Goal: Navigation & Orientation: Find specific page/section

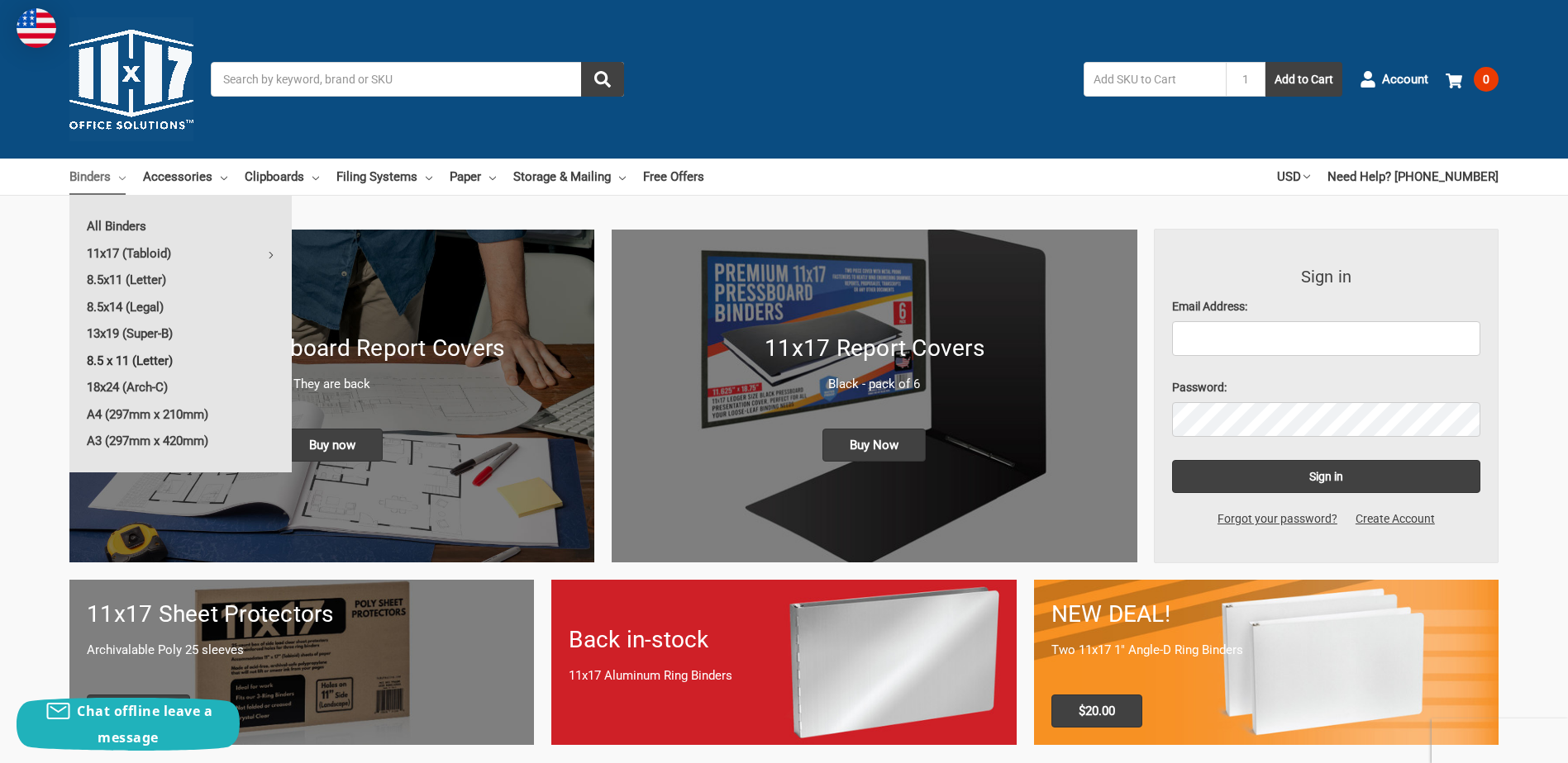
click at [104, 365] on link "8.5 x 11 (Letter)" at bounding box center [180, 360] width 223 height 26
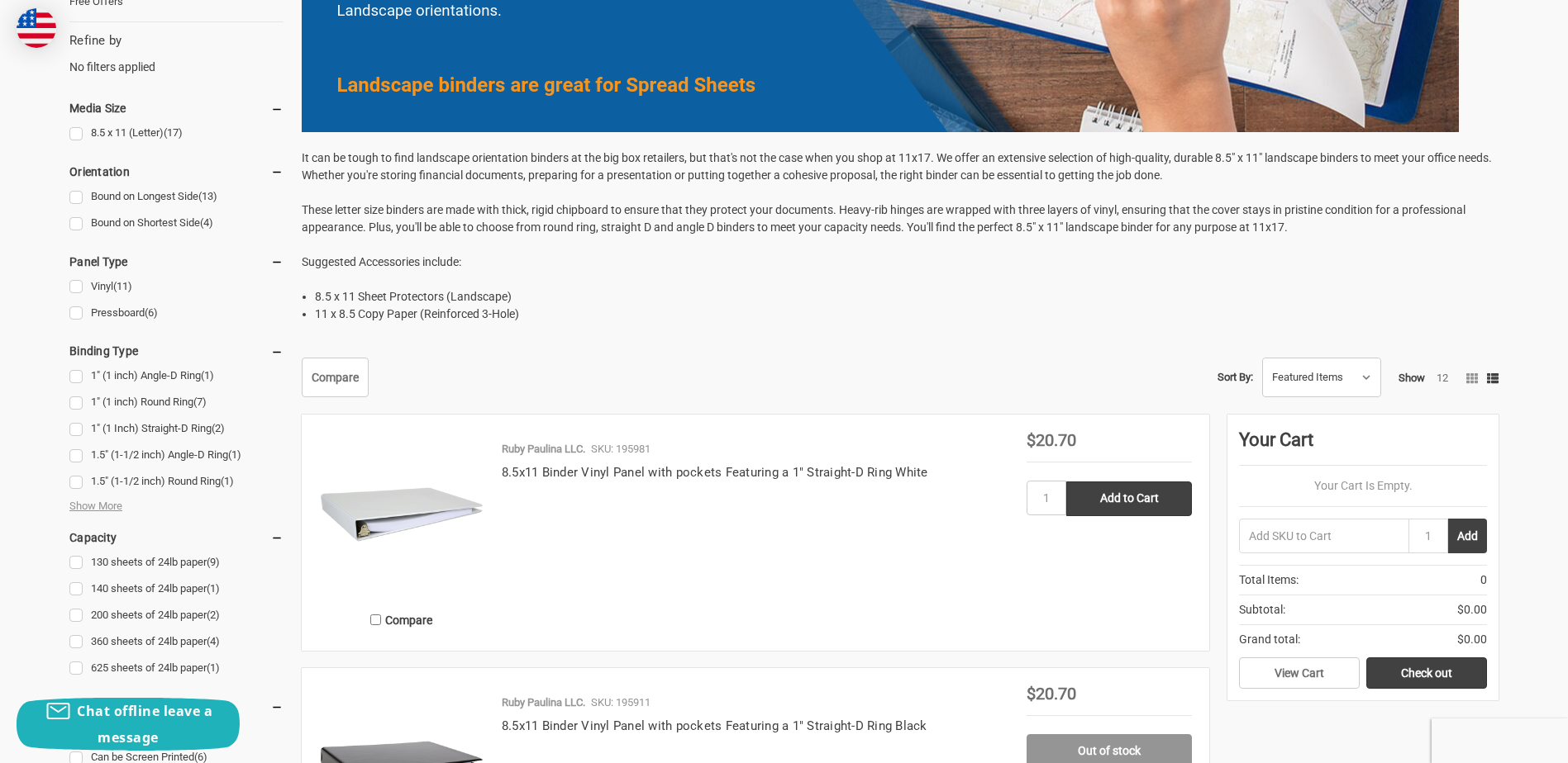
scroll to position [496, 0]
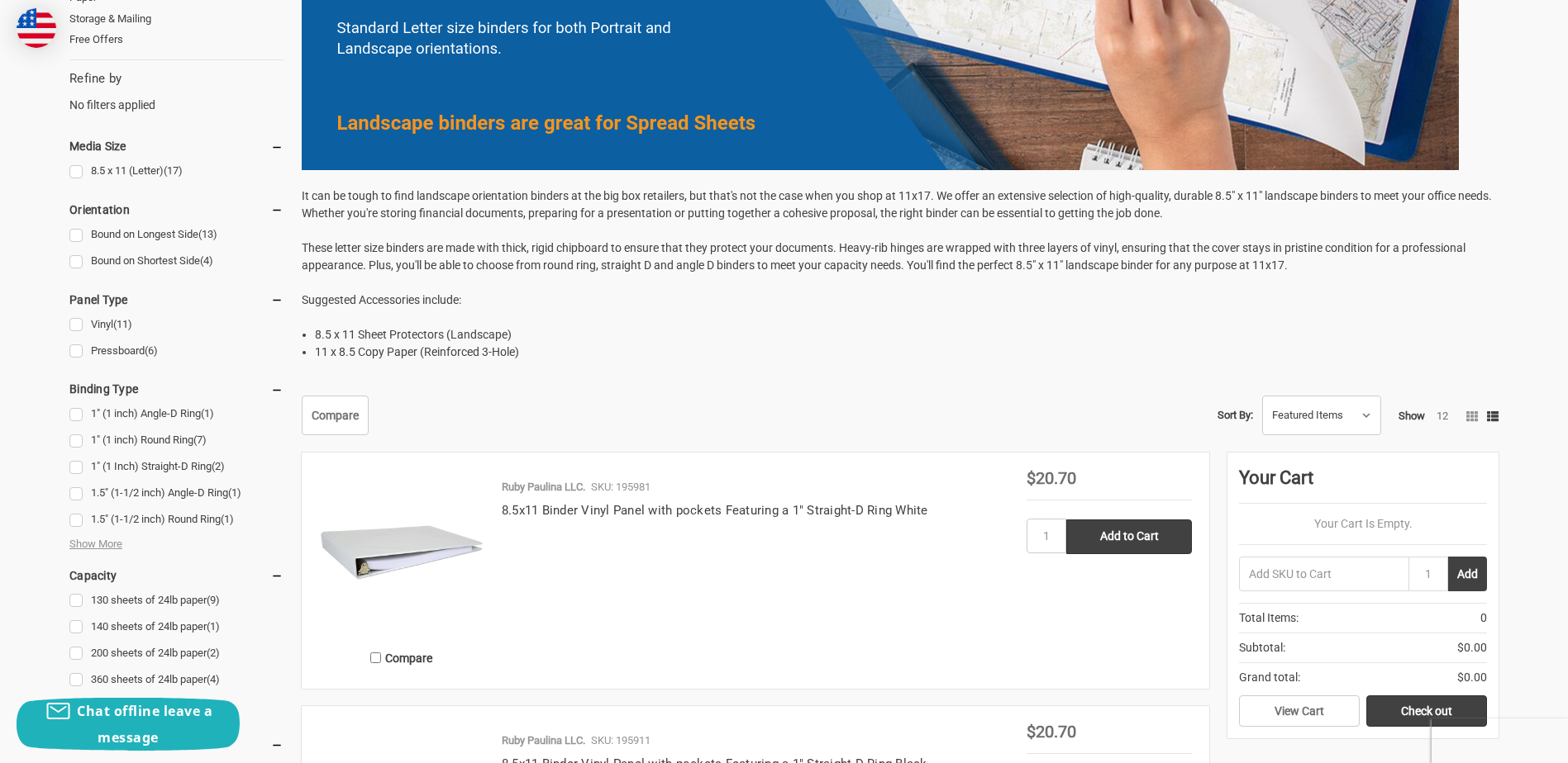
click at [74, 174] on link "8.5 x 11 (Letter) (17)" at bounding box center [176, 171] width 214 height 22
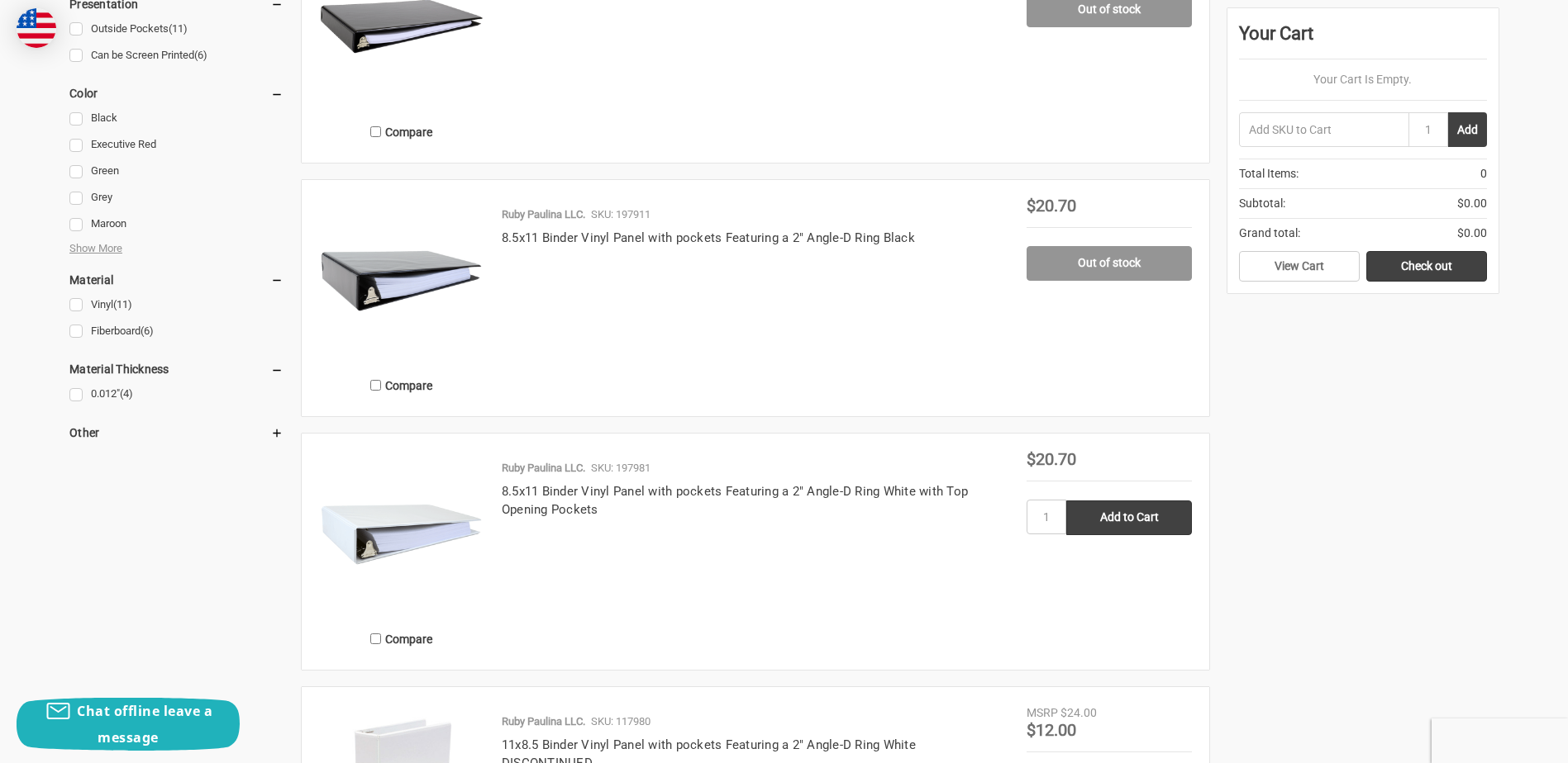
scroll to position [1239, 0]
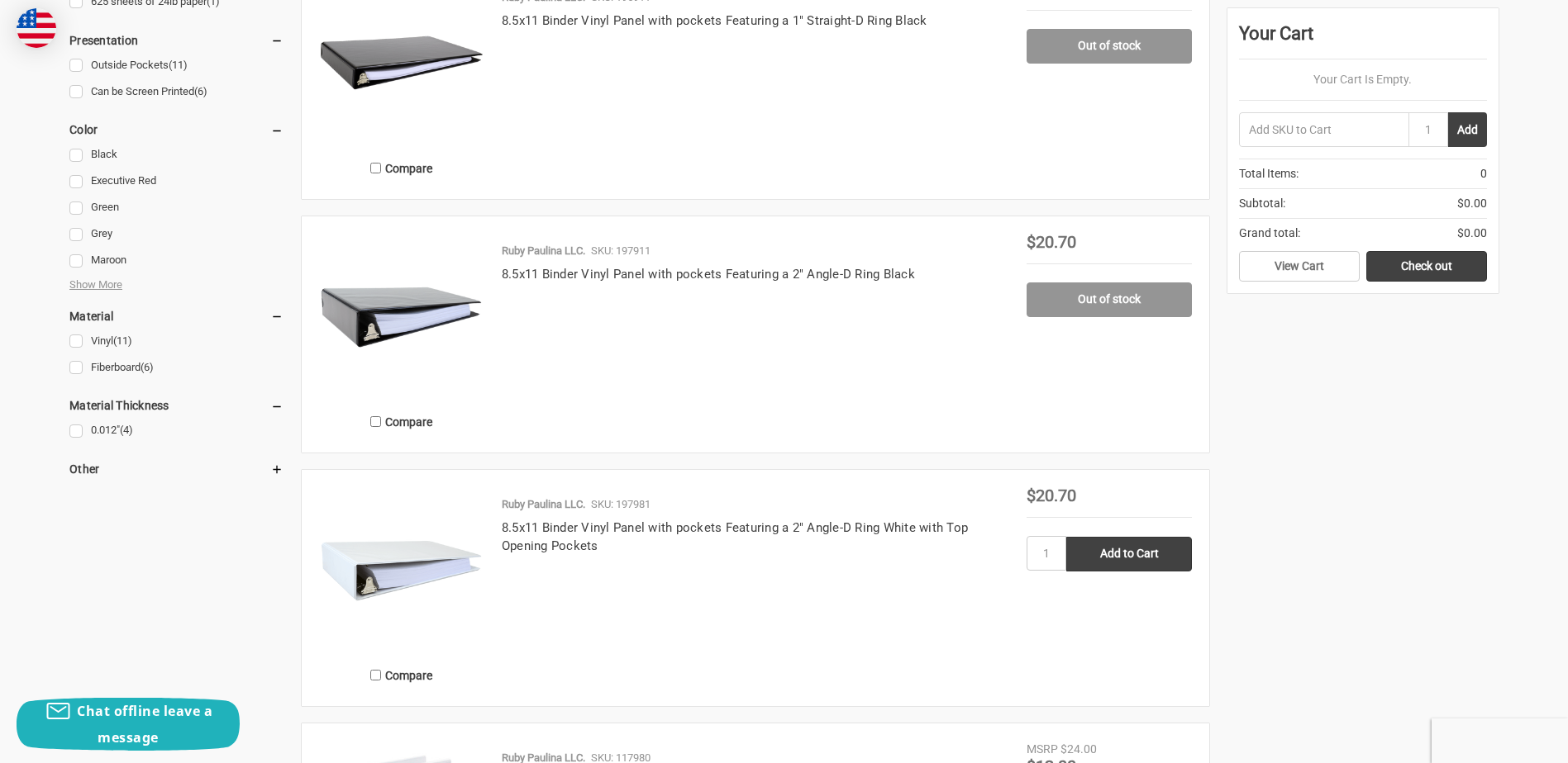
click at [87, 473] on h5 "Other" at bounding box center [176, 469] width 214 height 19
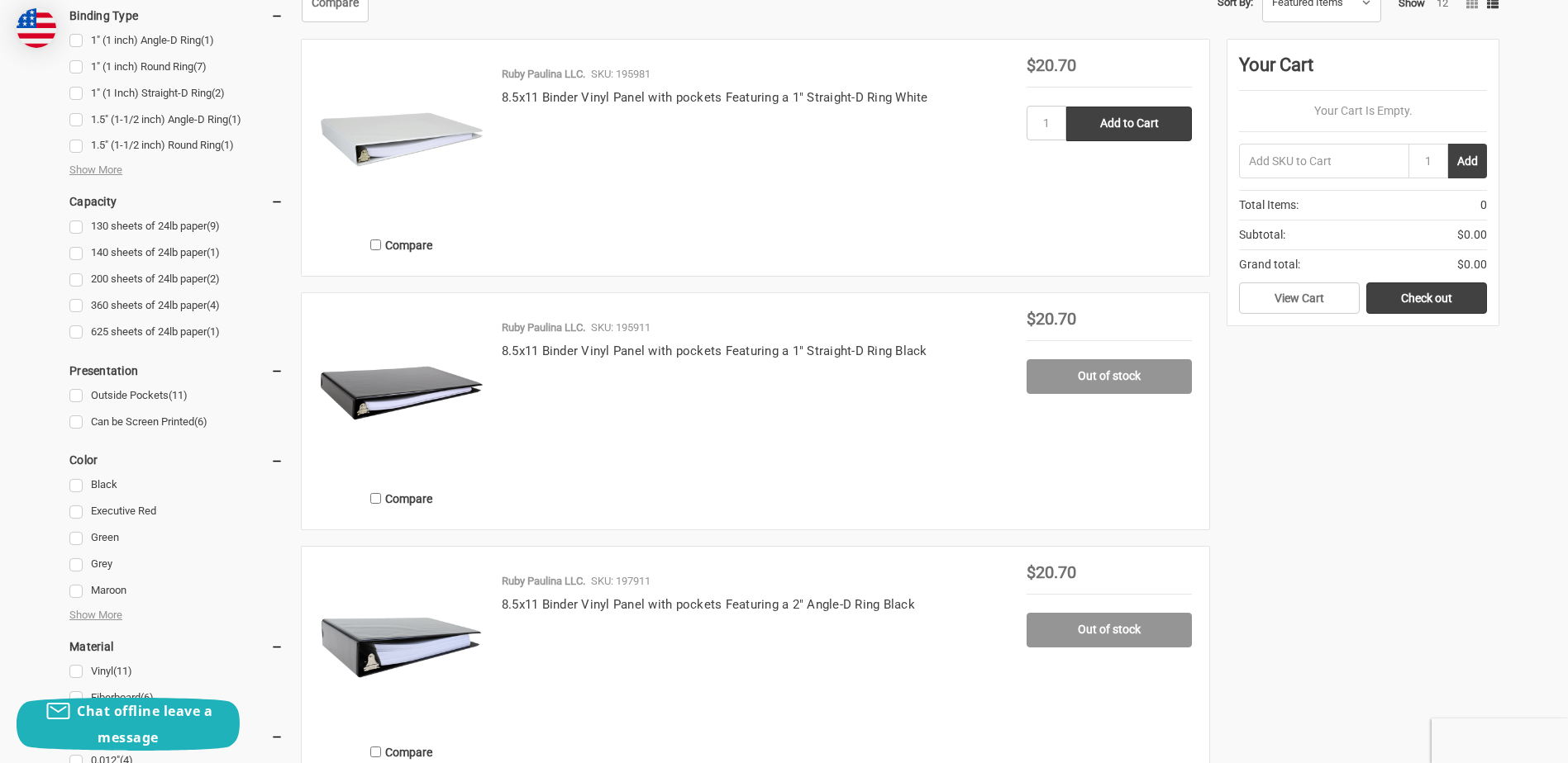
scroll to position [826, 0]
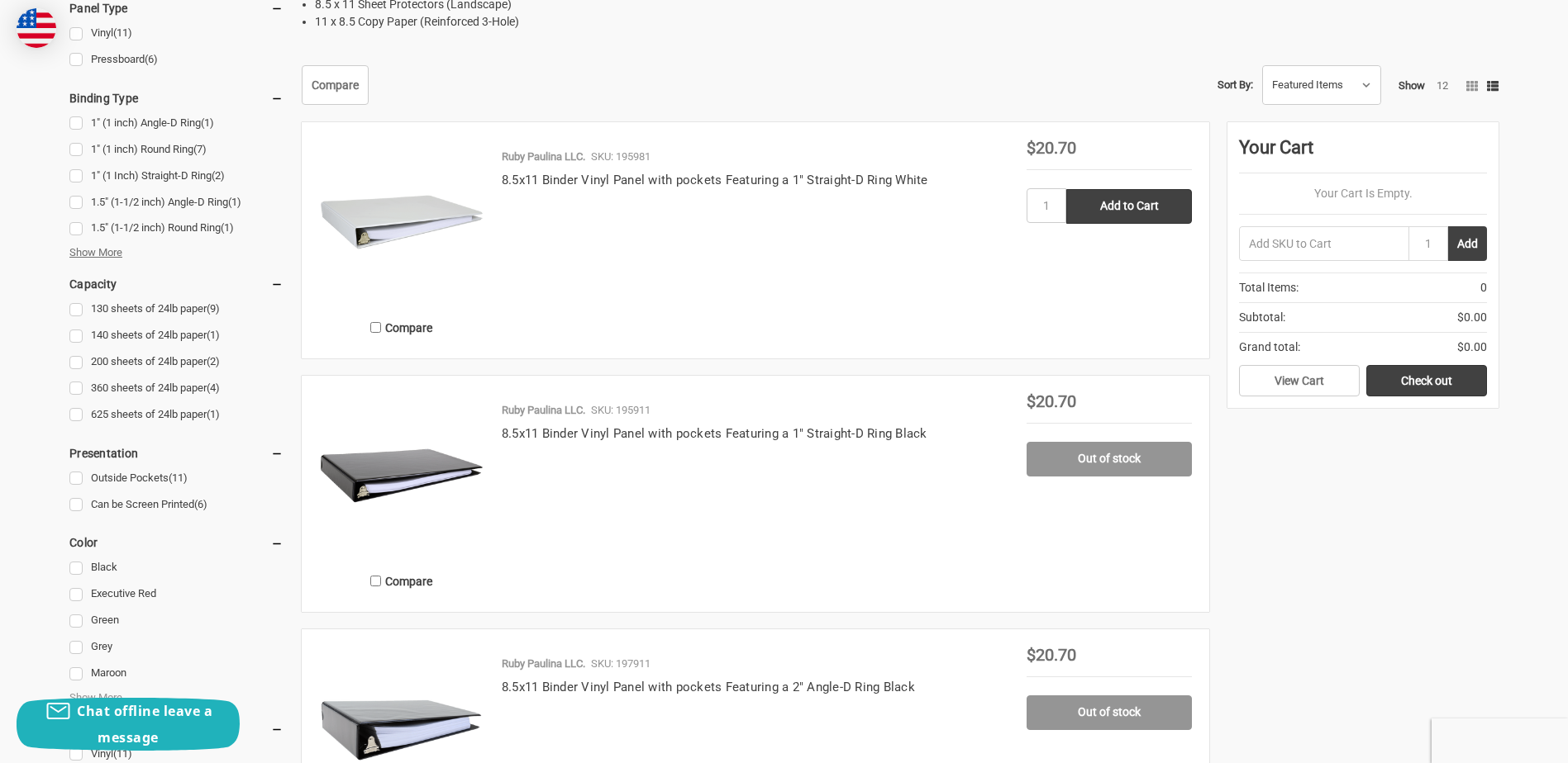
click at [97, 250] on span "Show More" at bounding box center [96, 253] width 52 height 17
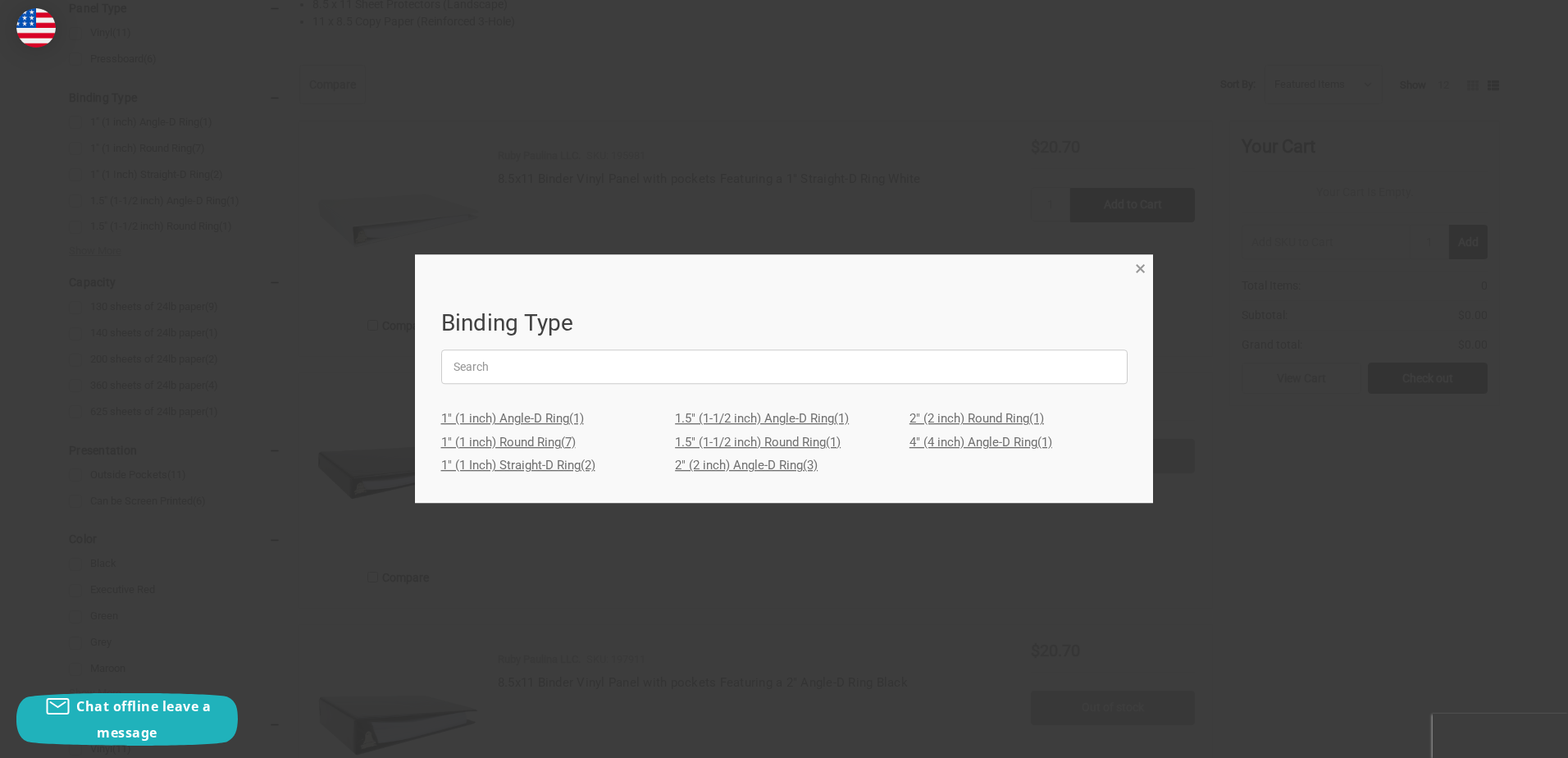
click at [1136, 270] on span "×" at bounding box center [1141, 269] width 11 height 24
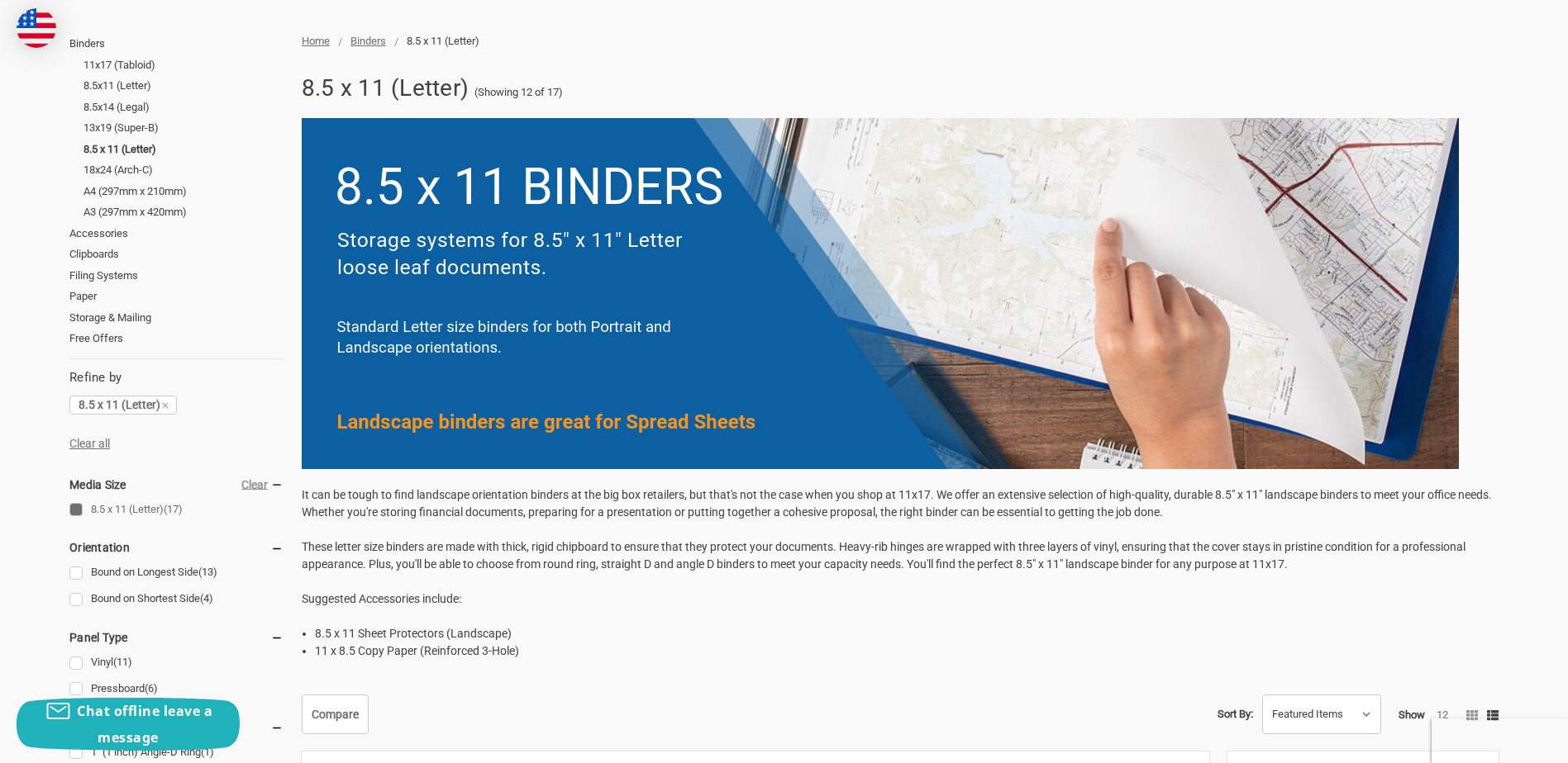
scroll to position [0, 0]
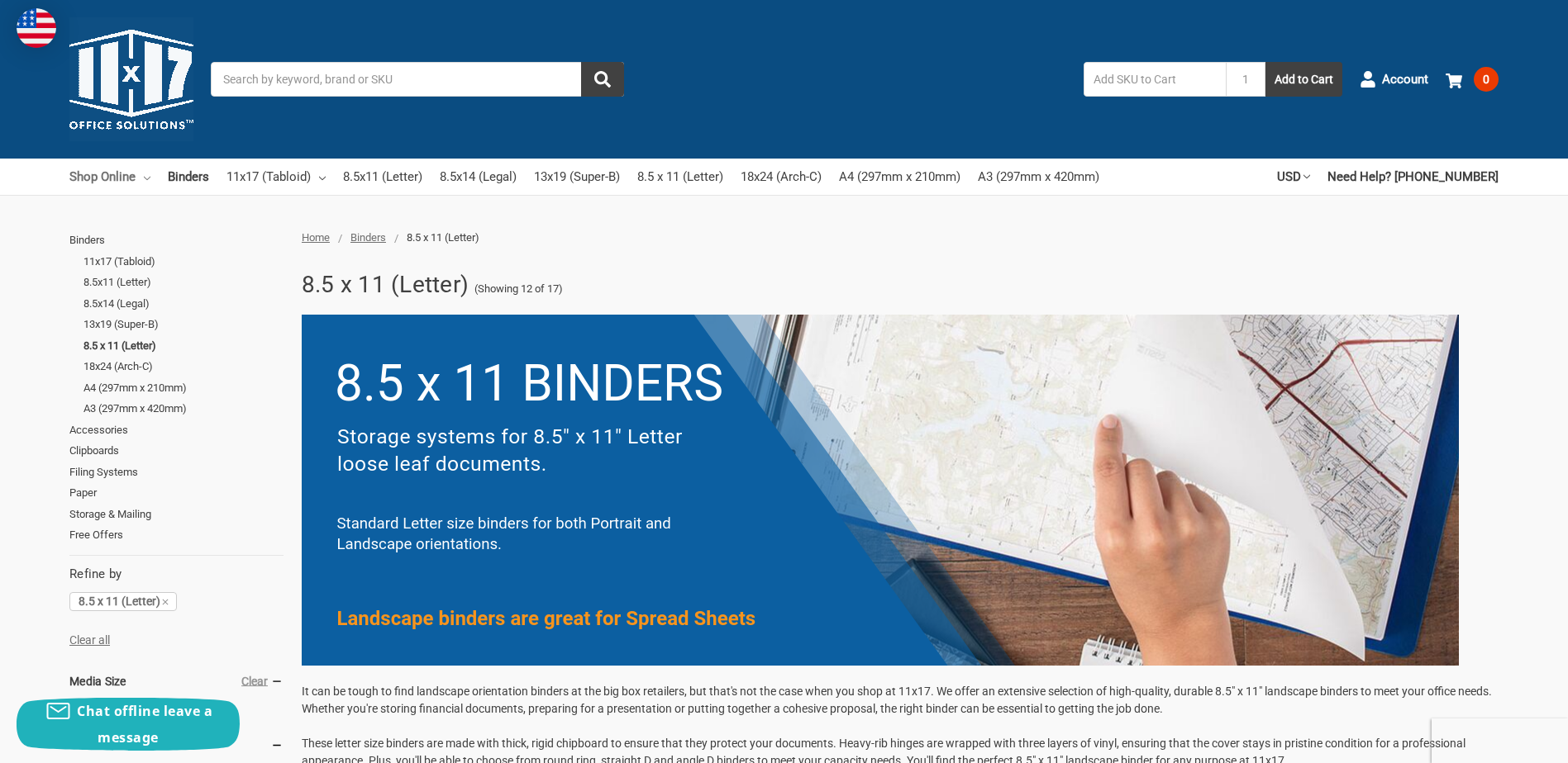
click at [122, 183] on link "Shop Online" at bounding box center [110, 176] width 81 height 36
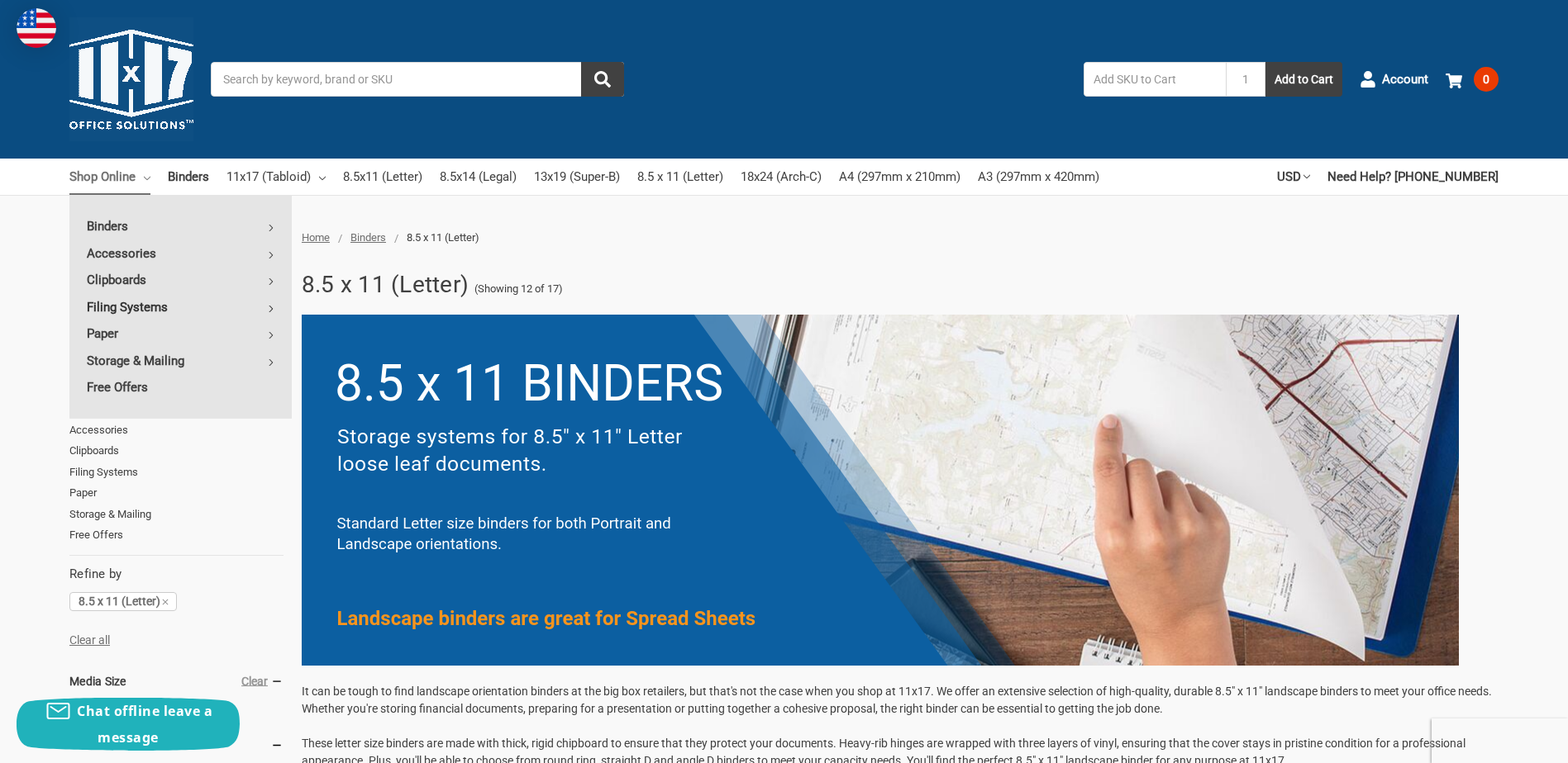
click at [107, 309] on link "Filing Systems" at bounding box center [180, 307] width 223 height 26
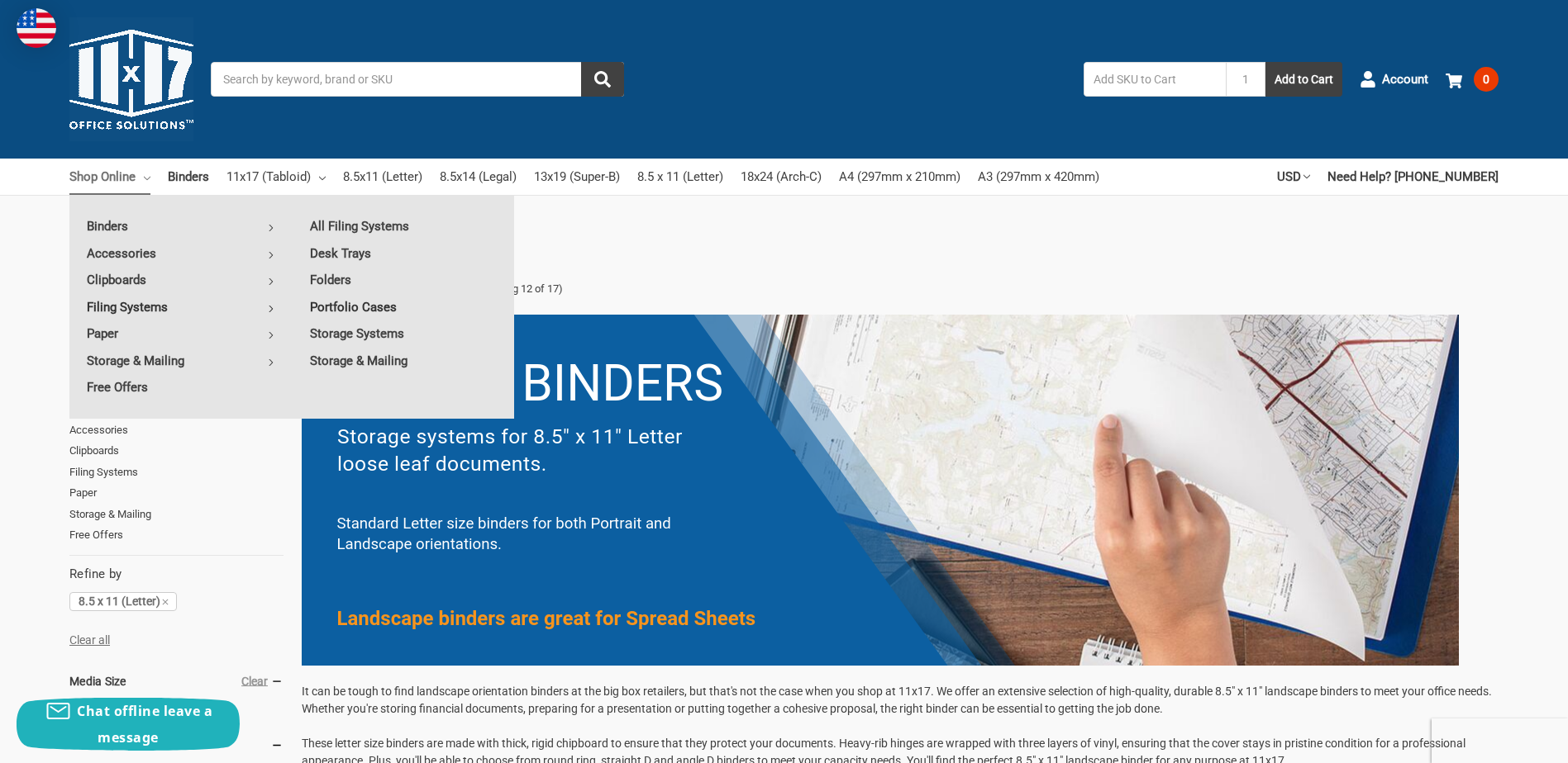
click at [355, 303] on link "Portfolio Cases" at bounding box center [404, 307] width 222 height 26
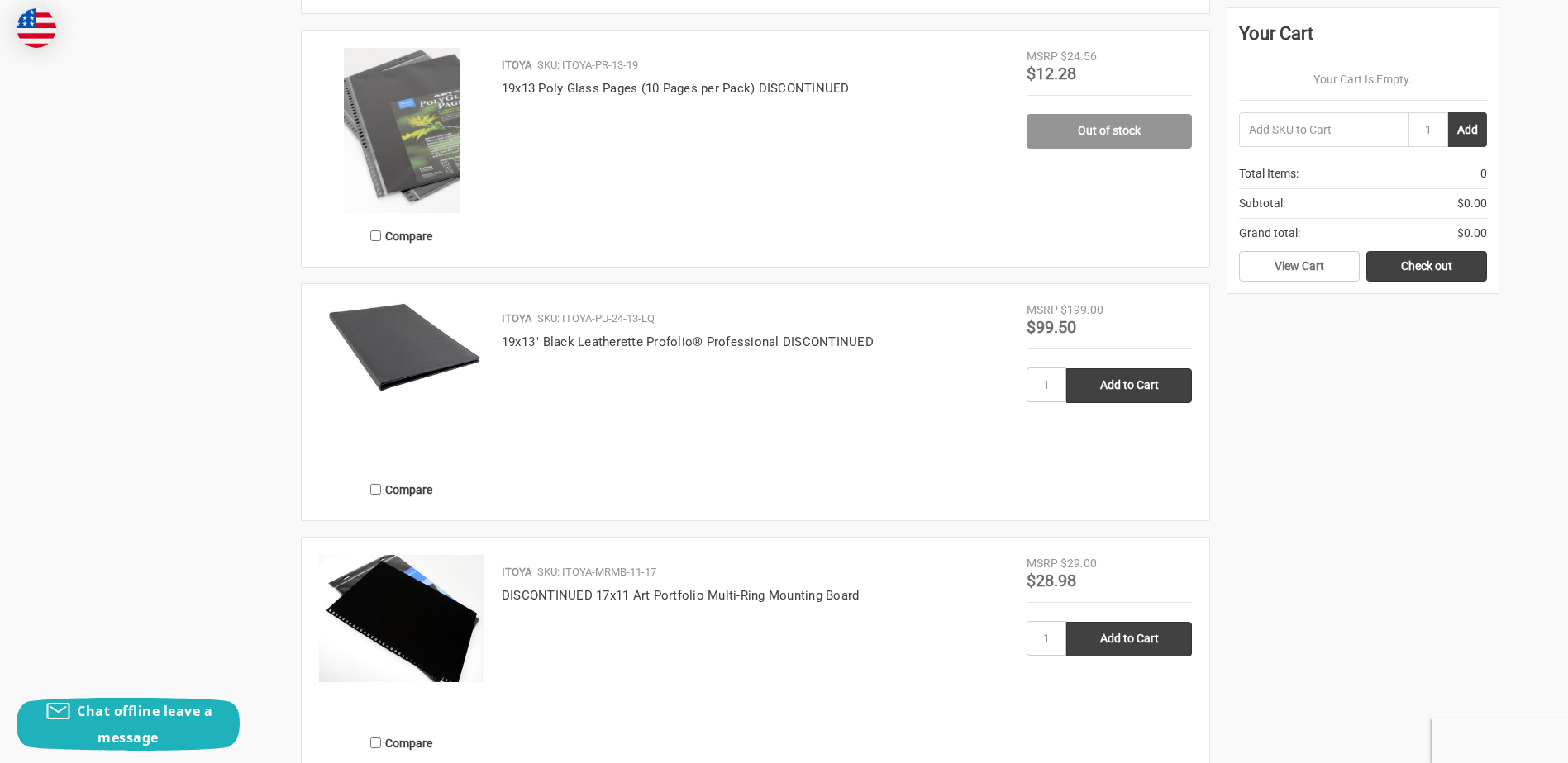
scroll to position [2231, 0]
